Goal: Task Accomplishment & Management: Use online tool/utility

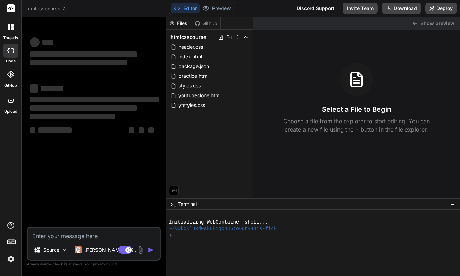
type textarea "x"
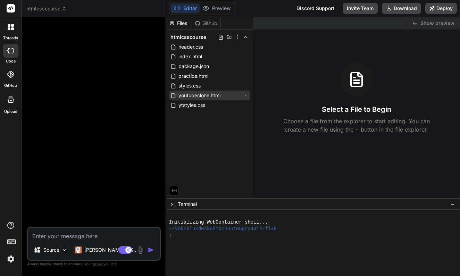
click at [208, 96] on span "youtubeclone.html" at bounding box center [199, 95] width 43 height 8
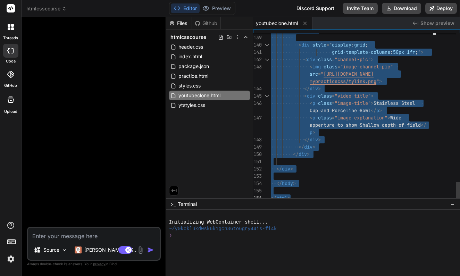
drag, startPoint x: 271, startPoint y: 36, endPoint x: 313, endPoint y: 228, distance: 196.4
click at [203, 76] on span "practice.html" at bounding box center [193, 76] width 31 height 8
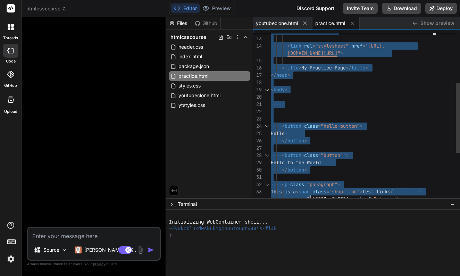
type textarea "<!DOCTYPE html> <html lang="en"> <head> <meta charset="UTF-8"> <meta name="view…"
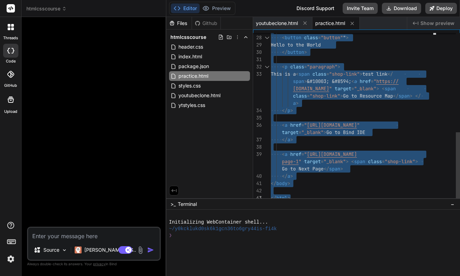
drag, startPoint x: 271, startPoint y: 35, endPoint x: 311, endPoint y: 222, distance: 191.1
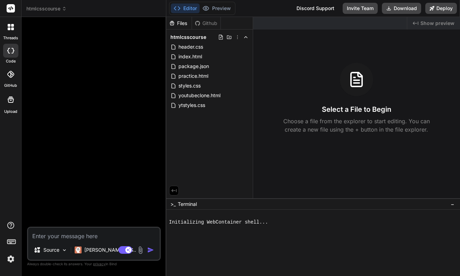
type textarea "x"
click at [201, 93] on span "youtubeclone.html" at bounding box center [199, 95] width 43 height 8
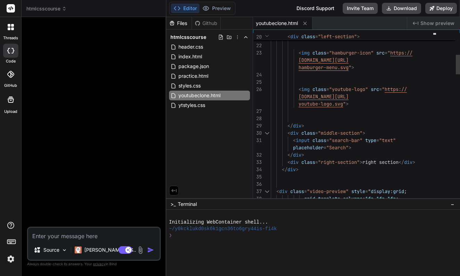
click at [360, 147] on div "placeholder = "Search" >" at bounding box center [354, 147] width 167 height 7
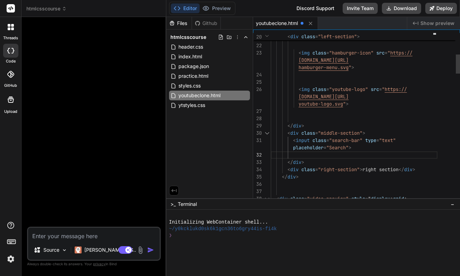
scroll to position [22, 0]
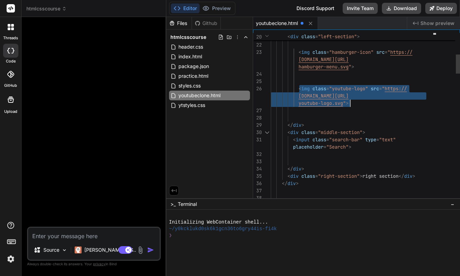
drag, startPoint x: 299, startPoint y: 87, endPoint x: 350, endPoint y: 103, distance: 54.1
click at [302, 158] on div at bounding box center [354, 161] width 167 height 7
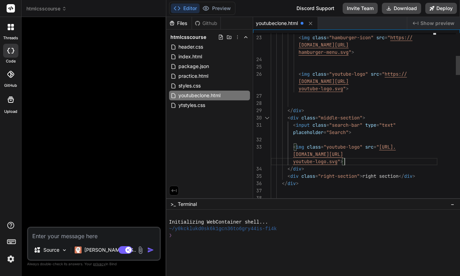
scroll to position [44, 0]
click at [327, 162] on span "youtube-logo.svg" at bounding box center [315, 161] width 44 height 6
click at [327, 161] on span "youtube-logo.svg" at bounding box center [315, 161] width 44 height 6
drag, startPoint x: 327, startPoint y: 161, endPoint x: 294, endPoint y: 161, distance: 33.0
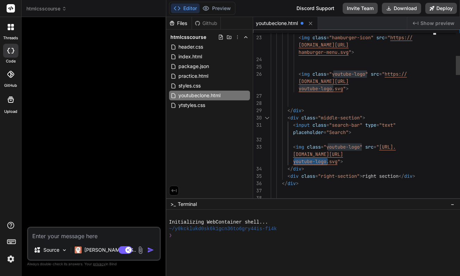
click at [294, 161] on span "youtube-logo.svg" at bounding box center [315, 161] width 44 height 6
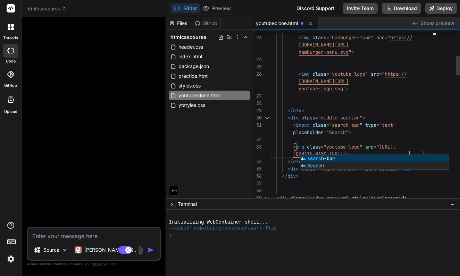
scroll to position [29, 0]
click at [391, 186] on div at bounding box center [354, 183] width 167 height 7
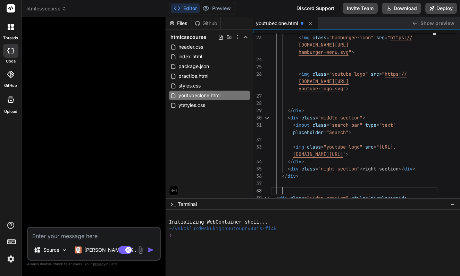
scroll to position [0, 0]
click at [310, 161] on div "</ div >" at bounding box center [354, 161] width 167 height 7
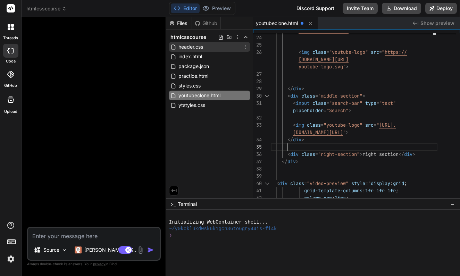
click at [200, 48] on span "header.css" at bounding box center [191, 47] width 26 height 8
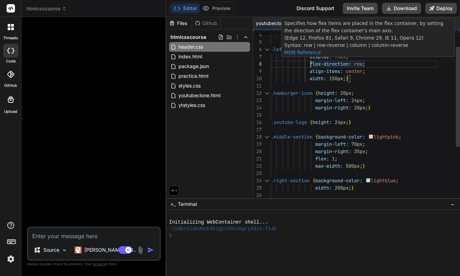
scroll to position [51, 0]
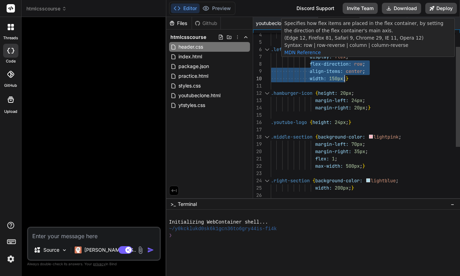
drag, startPoint x: 311, startPoint y: 57, endPoint x: 344, endPoint y: 74, distance: 37.1
click at [344, 74] on div ".right-section { background-color: lightblue ; width: 200px ; } .youtube-logo {…" at bounding box center [354, 151] width 167 height 284
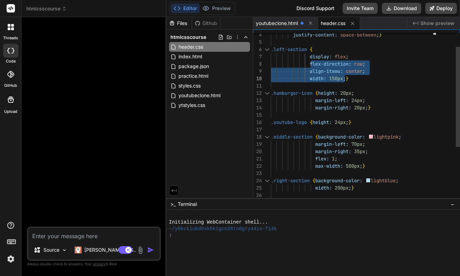
click at [391, 74] on div "align-items: center ;" at bounding box center [354, 71] width 167 height 7
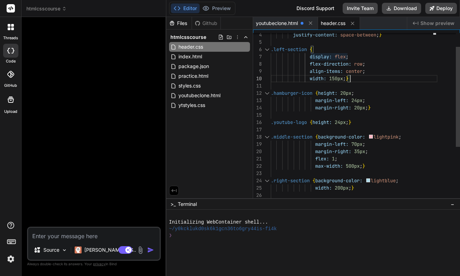
scroll to position [44, 0]
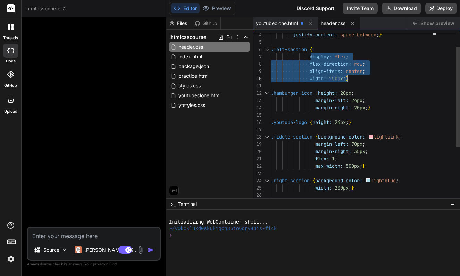
drag, startPoint x: 311, startPoint y: 56, endPoint x: 346, endPoint y: 77, distance: 41.0
click at [346, 77] on div ".right-section { background-color: lightblue ; width: 200px ; } .youtube-logo {…" at bounding box center [354, 151] width 167 height 284
click at [408, 139] on div ".middle-section { background-color: lightpink ;" at bounding box center [354, 136] width 167 height 7
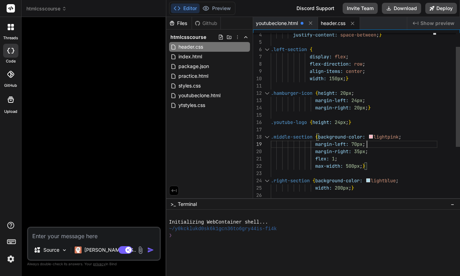
scroll to position [58, 0]
click at [407, 138] on div ".middle-section { background-color: lightpink ;" at bounding box center [354, 136] width 167 height 7
click at [404, 136] on div ".middle-section { background-color: lightpink ;" at bounding box center [354, 136] width 167 height 7
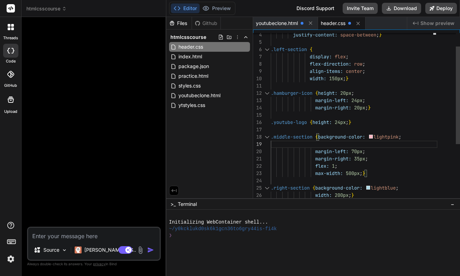
scroll to position [7, 0]
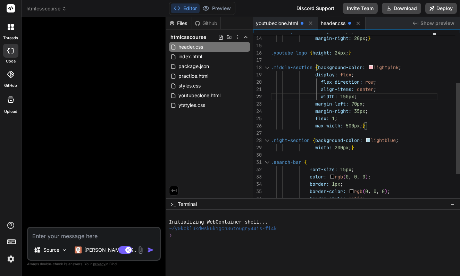
click at [299, 93] on span at bounding box center [296, 96] width 50 height 6
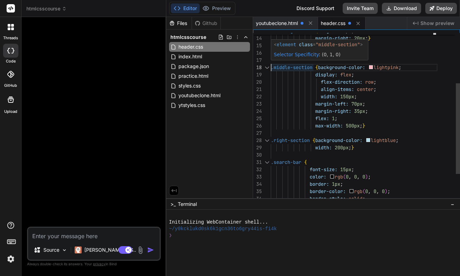
scroll to position [51, 0]
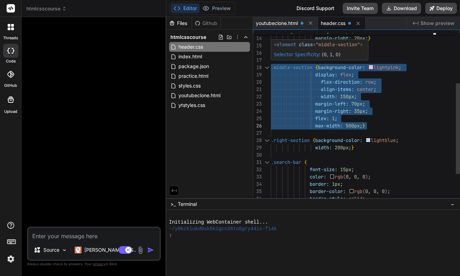
drag, startPoint x: 271, startPoint y: 67, endPoint x: 374, endPoint y: 123, distance: 117.1
click at [374, 123] on div ".youtube-logo { height: 24px ; } .middle-section { background-color: lightpink …" at bounding box center [354, 96] width 167 height 313
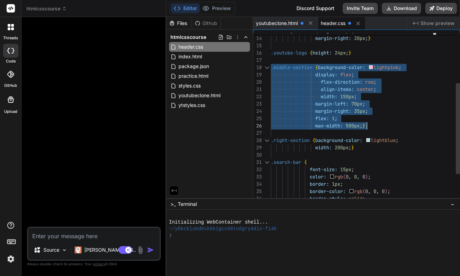
click at [405, 91] on div "align-items: center ;" at bounding box center [354, 89] width 167 height 7
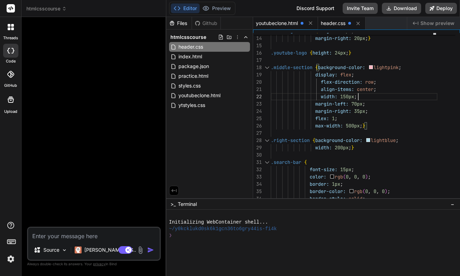
click at [286, 24] on span "youtubeclone.html" at bounding box center [277, 23] width 42 height 7
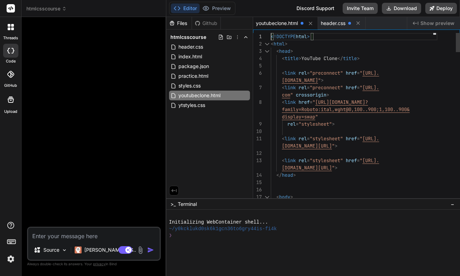
scroll to position [0, 0]
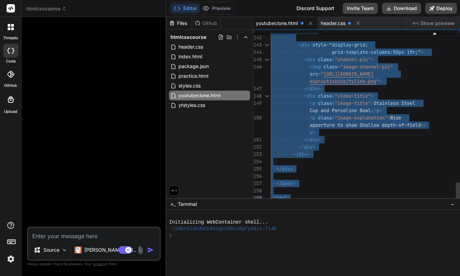
drag, startPoint x: 271, startPoint y: 36, endPoint x: 332, endPoint y: 237, distance: 209.4
click at [367, 163] on div at bounding box center [354, 161] width 167 height 7
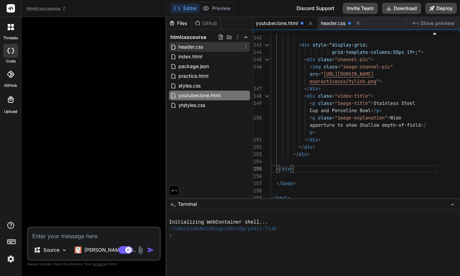
click at [208, 46] on div "header.css" at bounding box center [209, 47] width 81 height 10
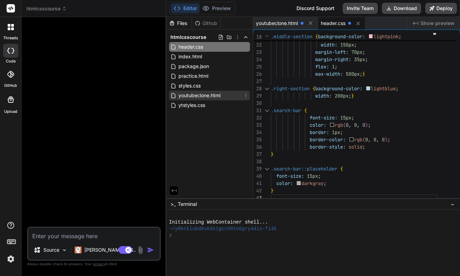
click at [200, 95] on span "youtubeclone.html" at bounding box center [199, 95] width 43 height 8
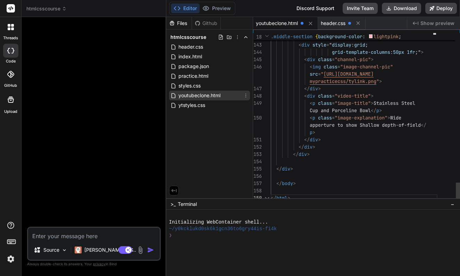
scroll to position [22, 0]
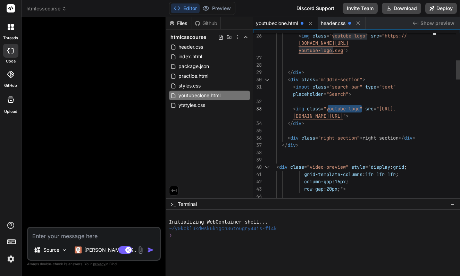
drag, startPoint x: 328, startPoint y: 108, endPoint x: 360, endPoint y: 107, distance: 32.0
click at [360, 107] on span ""youtube-logo"" at bounding box center [343, 109] width 39 height 6
click at [399, 157] on div at bounding box center [354, 159] width 167 height 7
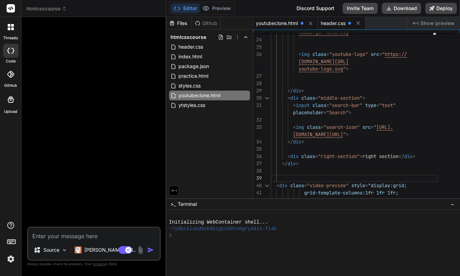
click at [339, 25] on span "header.css" at bounding box center [333, 23] width 25 height 7
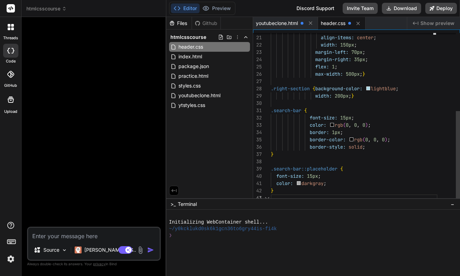
scroll to position [15, 0]
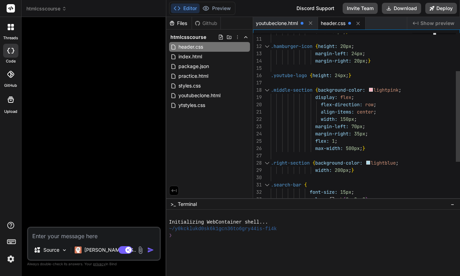
click at [375, 150] on div "max-width: 500px ; }" at bounding box center [354, 148] width 167 height 7
click at [373, 148] on div "max-width: 500px ; }" at bounding box center [354, 148] width 167 height 7
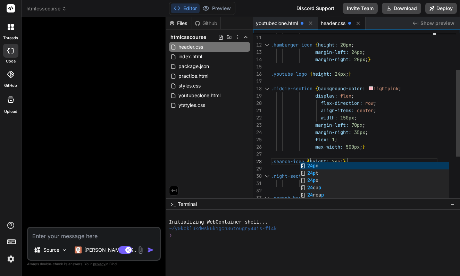
scroll to position [51, 0]
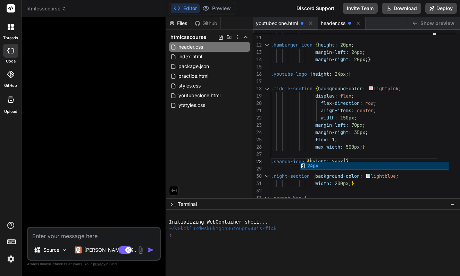
click at [405, 210] on div at bounding box center [313, 243] width 294 height 66
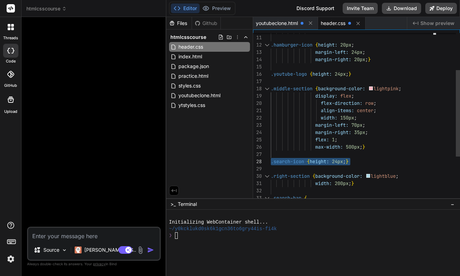
drag, startPoint x: 353, startPoint y: 161, endPoint x: 272, endPoint y: 161, distance: 80.9
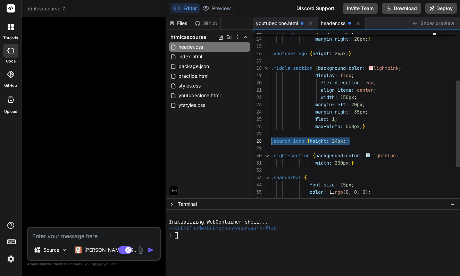
click at [405, 106] on div "margin-left: 70px ;" at bounding box center [354, 104] width 167 height 7
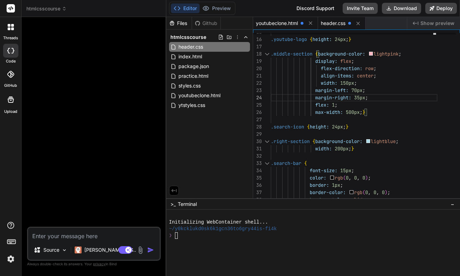
click at [280, 23] on span "youtubeclone.html" at bounding box center [277, 23] width 42 height 7
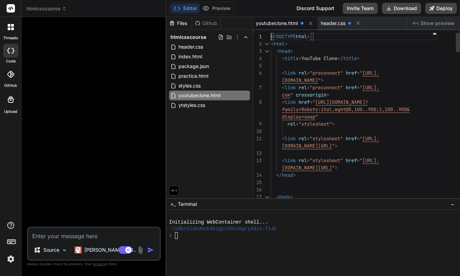
scroll to position [0, 0]
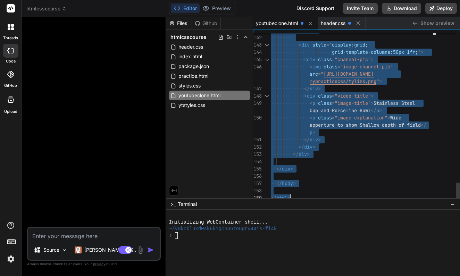
drag, startPoint x: 271, startPoint y: 36, endPoint x: 324, endPoint y: 226, distance: 197.1
click at [348, 149] on div "</ div >" at bounding box center [354, 146] width 167 height 7
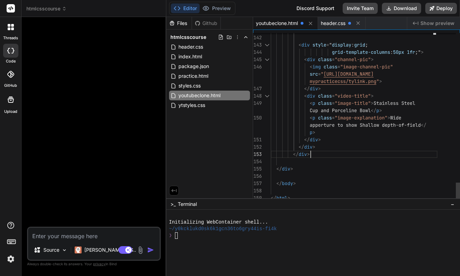
scroll to position [51, 0]
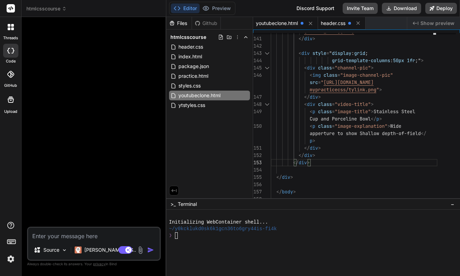
click at [339, 23] on span "header.css" at bounding box center [333, 23] width 25 height 7
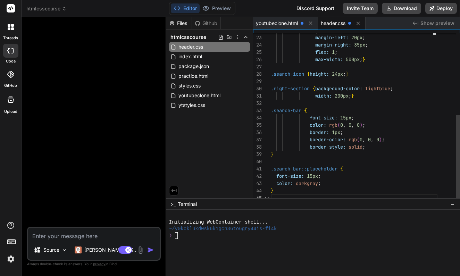
scroll to position [29, 0]
click at [339, 74] on span "24px" at bounding box center [337, 74] width 11 height 6
click at [409, 125] on div "color: rgb ( 0 , 0 , 0 ) ;" at bounding box center [354, 125] width 167 height 7
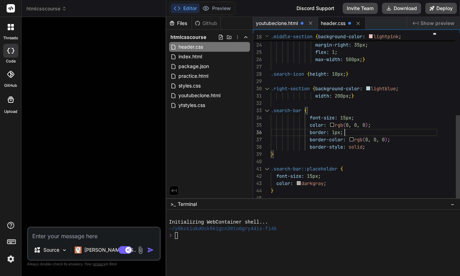
click at [371, 147] on div "border-style: solid ;" at bounding box center [354, 146] width 167 height 7
click at [369, 147] on div "border-style: solid ;" at bounding box center [354, 146] width 167 height 7
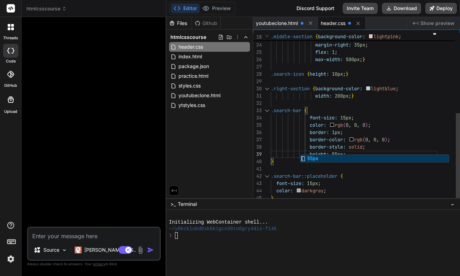
click at [385, 176] on div ".search-bar::placeholder {" at bounding box center [354, 176] width 167 height 7
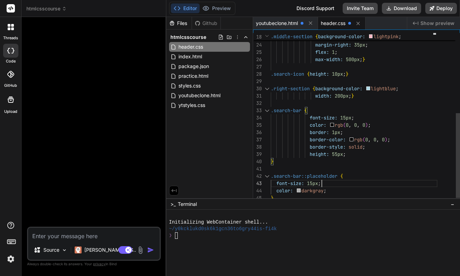
scroll to position [15, 0]
click at [337, 20] on span "header.css" at bounding box center [333, 23] width 25 height 7
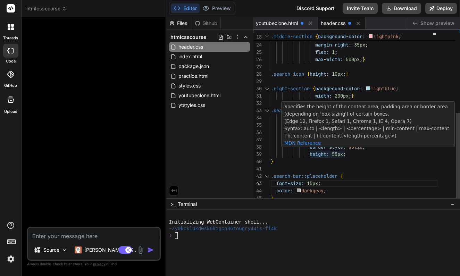
click at [339, 152] on span "55px" at bounding box center [337, 154] width 11 height 6
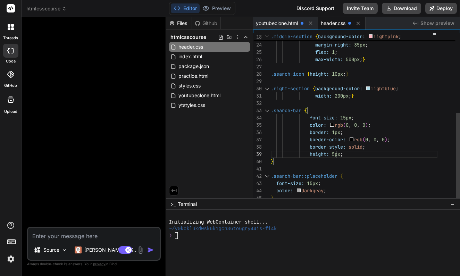
scroll to position [58, 0]
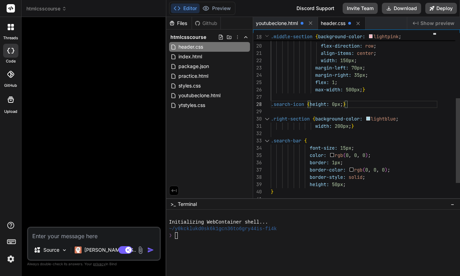
scroll to position [51, 0]
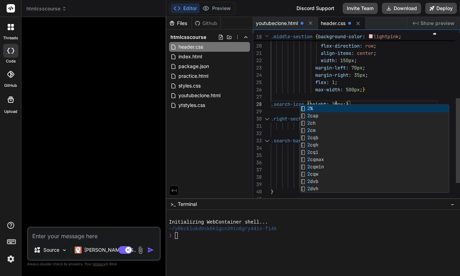
click at [402, 88] on div "max-width: 500px ; }" at bounding box center [354, 89] width 167 height 7
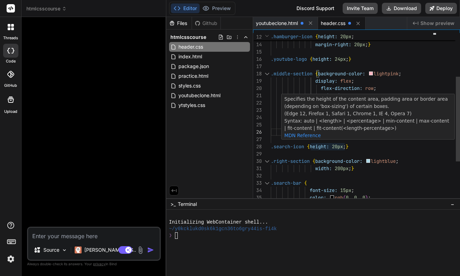
click at [339, 146] on span "20px" at bounding box center [337, 146] width 11 height 6
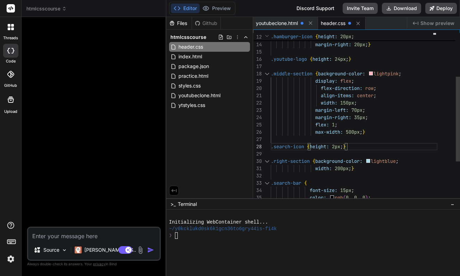
scroll to position [51, 0]
click at [380, 148] on div ".search-icon { height: 24px ; }" at bounding box center [354, 146] width 167 height 7
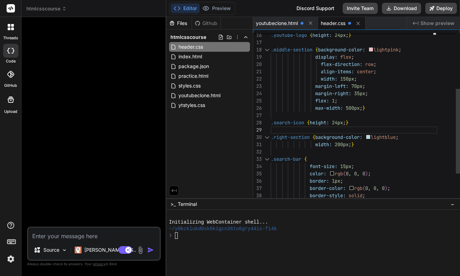
click at [348, 122] on span "}" at bounding box center [347, 122] width 3 height 6
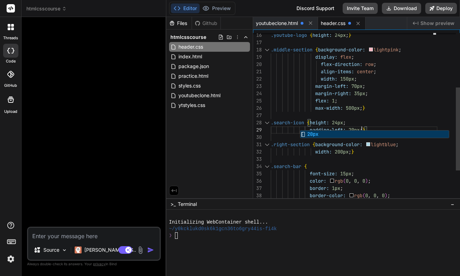
click at [424, 161] on div at bounding box center [354, 159] width 167 height 7
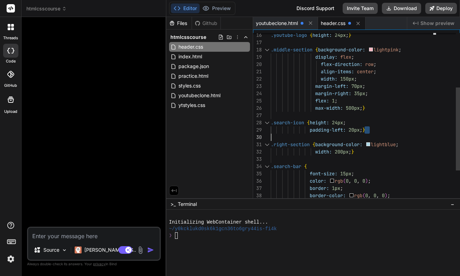
drag, startPoint x: 364, startPoint y: 129, endPoint x: 311, endPoint y: 131, distance: 53.1
click at [311, 131] on span "padding-left: 20px ; }" at bounding box center [318, 129] width 94 height 7
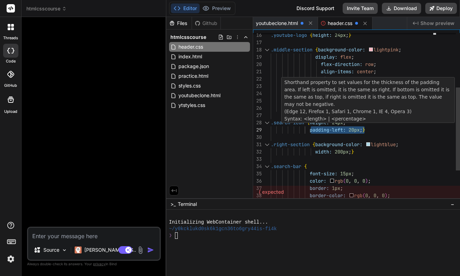
drag, startPoint x: 311, startPoint y: 129, endPoint x: 363, endPoint y: 129, distance: 52.1
click at [363, 129] on span "padding-left: 20px ; }" at bounding box center [318, 129] width 94 height 7
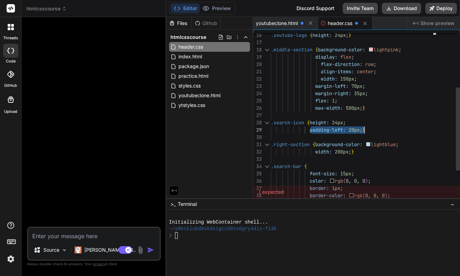
click at [376, 127] on div "padding-left: 20px ; }" at bounding box center [354, 129] width 167 height 7
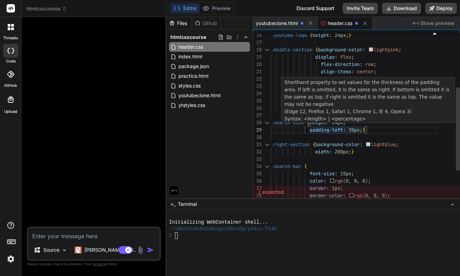
click at [362, 130] on span ";" at bounding box center [361, 130] width 3 height 6
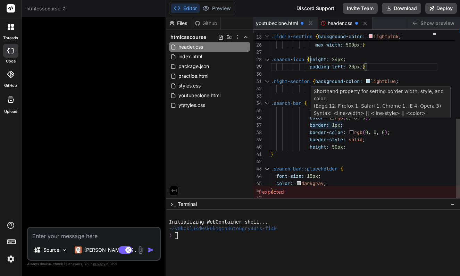
scroll to position [44, 0]
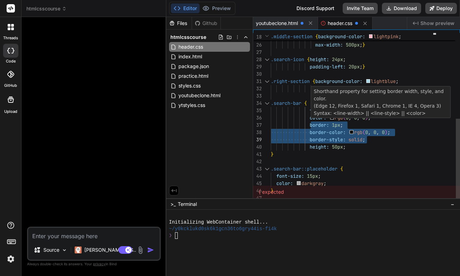
drag, startPoint x: 310, startPoint y: 125, endPoint x: 367, endPoint y: 140, distance: 58.1
click at [367, 140] on div "margin-right: 35px ; flex: 1 ; max-width: 500px ; } .search-icon { height: 24px…" at bounding box center [354, 30] width 167 height 343
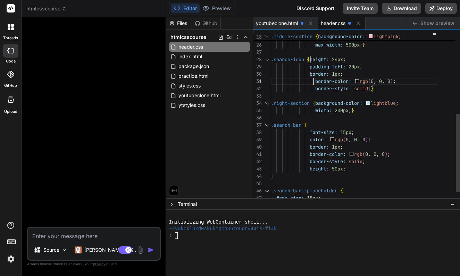
scroll to position [0, 0]
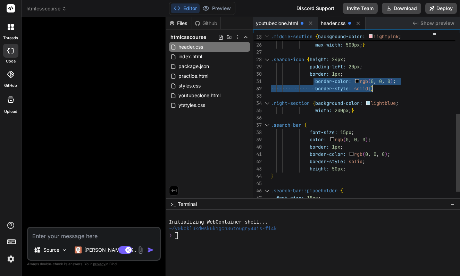
drag, startPoint x: 312, startPoint y: 81, endPoint x: 372, endPoint y: 89, distance: 60.2
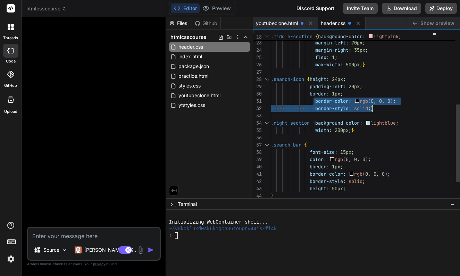
click at [399, 110] on div "border-style: solid ; }" at bounding box center [354, 108] width 167 height 7
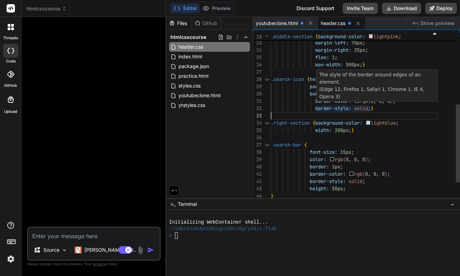
click at [371, 108] on span ";" at bounding box center [369, 108] width 3 height 6
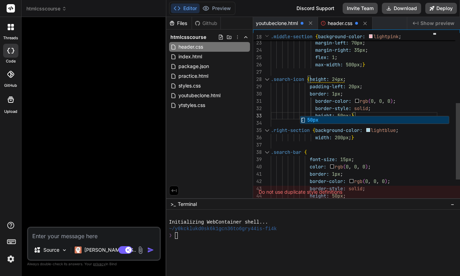
click at [421, 154] on div ".search-bar {" at bounding box center [354, 152] width 167 height 7
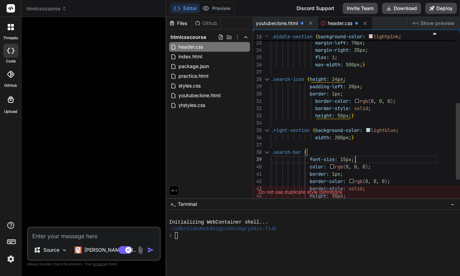
click at [376, 110] on div "border-style: solid ;" at bounding box center [354, 108] width 167 height 7
click at [374, 109] on div "border-style: solid ;" at bounding box center [354, 108] width 167 height 7
click at [373, 109] on div "border-style: solid ;" at bounding box center [354, 108] width 167 height 7
click at [371, 109] on span ";" at bounding box center [369, 108] width 3 height 6
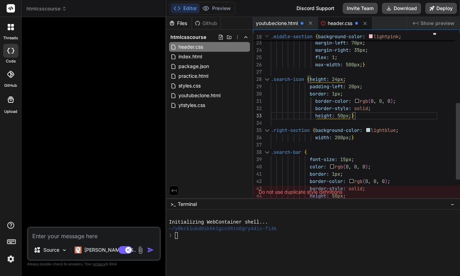
click at [371, 109] on span ";" at bounding box center [369, 108] width 3 height 6
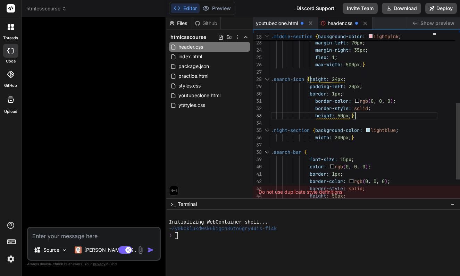
scroll to position [7, 0]
click at [371, 108] on span ";" at bounding box center [369, 108] width 3 height 6
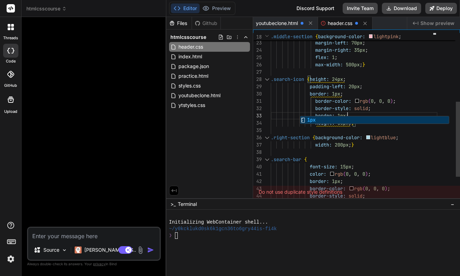
scroll to position [15, 0]
click at [405, 168] on div "font-size: 15px ;" at bounding box center [354, 166] width 167 height 7
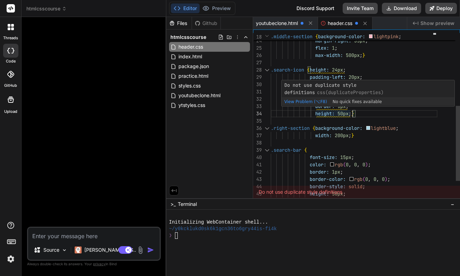
scroll to position [22, 0]
drag, startPoint x: 353, startPoint y: 114, endPoint x: 318, endPoint y: 113, distance: 35.1
click at [318, 113] on span "height: 50px ; }" at bounding box center [312, 113] width 83 height 7
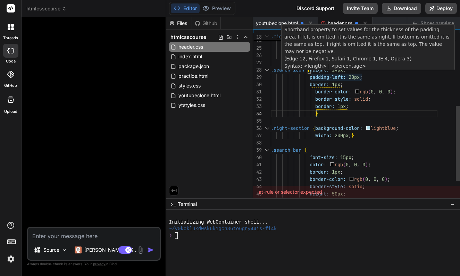
click at [367, 70] on p "MDN Reference" at bounding box center [367, 73] width 167 height 7
click at [389, 82] on div "border: 1px ;" at bounding box center [354, 84] width 167 height 7
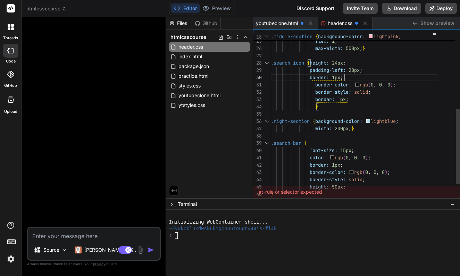
click at [316, 106] on span "}" at bounding box center [316, 106] width 3 height 6
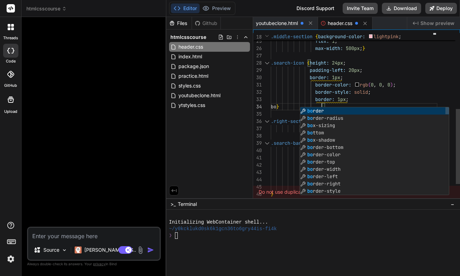
scroll to position [22, 0]
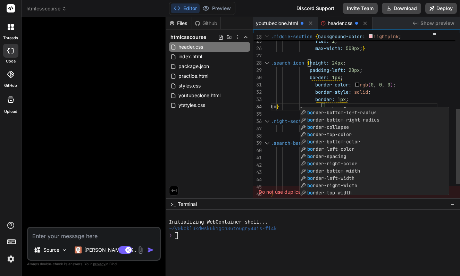
click at [439, 87] on div "27 28 29 35 36 37 38 39 40 41 42 43 44 45 30 31 32 26 25 34 33 46 24 47 .search…" at bounding box center [356, 114] width 207 height 169
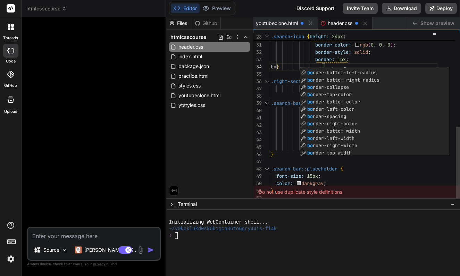
click at [404, 169] on div ".search-bar::placeholder {" at bounding box center [354, 168] width 167 height 7
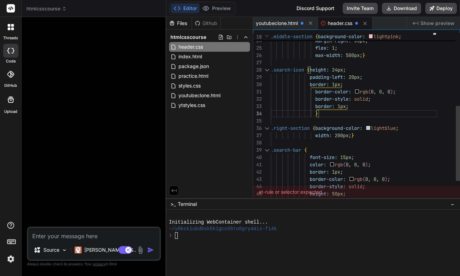
click at [371, 111] on div "}" at bounding box center [354, 113] width 167 height 7
click at [367, 115] on div "}" at bounding box center [354, 113] width 167 height 7
drag, startPoint x: 350, startPoint y: 107, endPoint x: 316, endPoint y: 106, distance: 34.4
click at [315, 106] on span "border: 1px ;" at bounding box center [310, 106] width 78 height 7
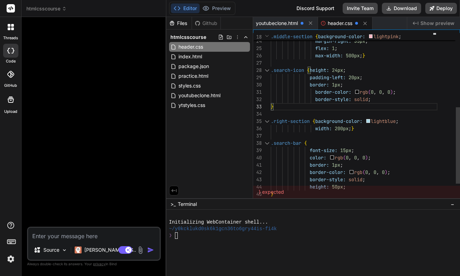
click at [271, 107] on span "}" at bounding box center [272, 106] width 3 height 6
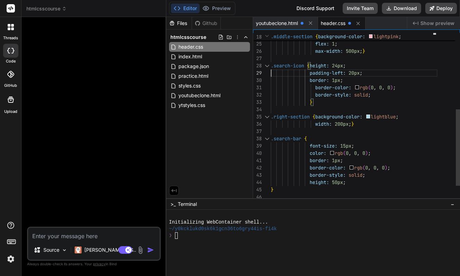
scroll to position [58, 0]
drag, startPoint x: 271, startPoint y: 67, endPoint x: 287, endPoint y: 67, distance: 15.3
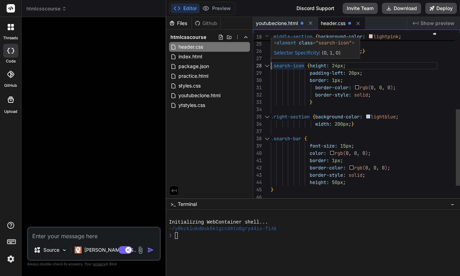
scroll to position [51, 0]
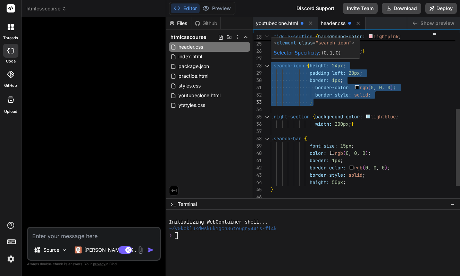
drag, startPoint x: 271, startPoint y: 64, endPoint x: 375, endPoint y: 97, distance: 108.3
click at [375, 97] on div "padding-left: 20px ; .right-section { background-color: lightblue ; width: 200p…" at bounding box center [354, 51] width 167 height 372
click at [421, 108] on div at bounding box center [354, 109] width 167 height 7
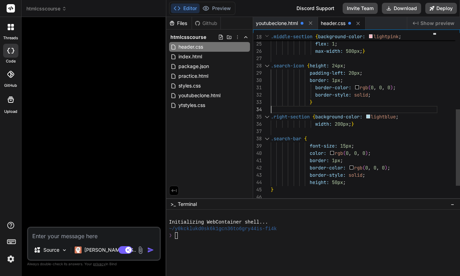
scroll to position [22, 0]
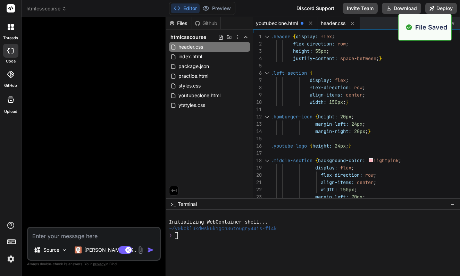
click at [289, 25] on span "youtubeclone.html" at bounding box center [277, 23] width 42 height 7
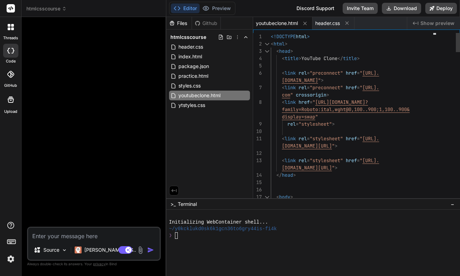
scroll to position [7, 0]
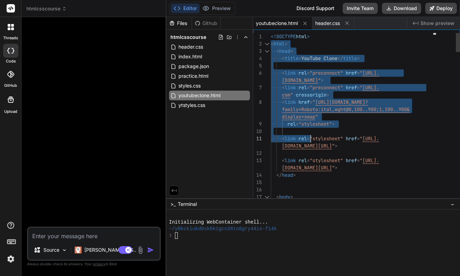
drag, startPoint x: 271, startPoint y: 37, endPoint x: 279, endPoint y: 64, distance: 28.1
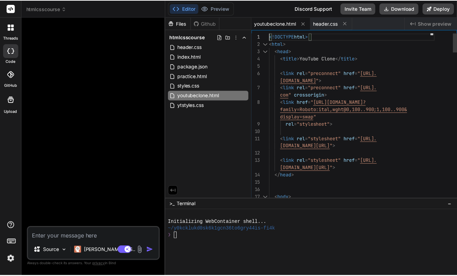
scroll to position [0, 0]
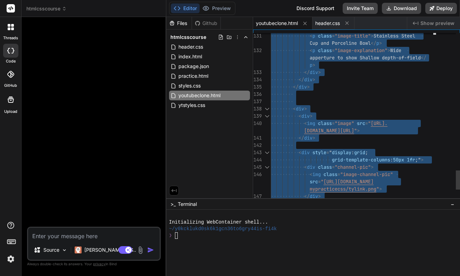
type textarea "<!DOCTYPE html> <html> <head> <title>YouTube Clone</title> <link rel="preconnec…"
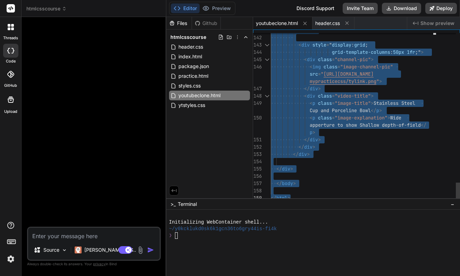
drag, startPoint x: 271, startPoint y: 36, endPoint x: 330, endPoint y: 247, distance: 218.9
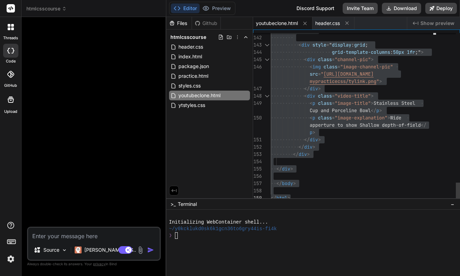
type textarea "x"
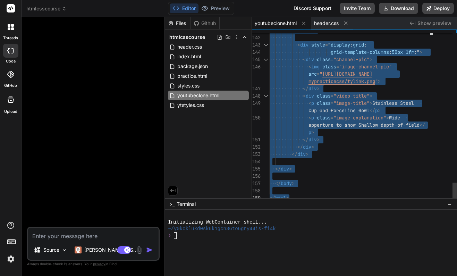
type textarea "</body> </html>"
click at [375, 175] on div at bounding box center [352, 176] width 165 height 7
